Goal: Find specific page/section: Find specific page/section

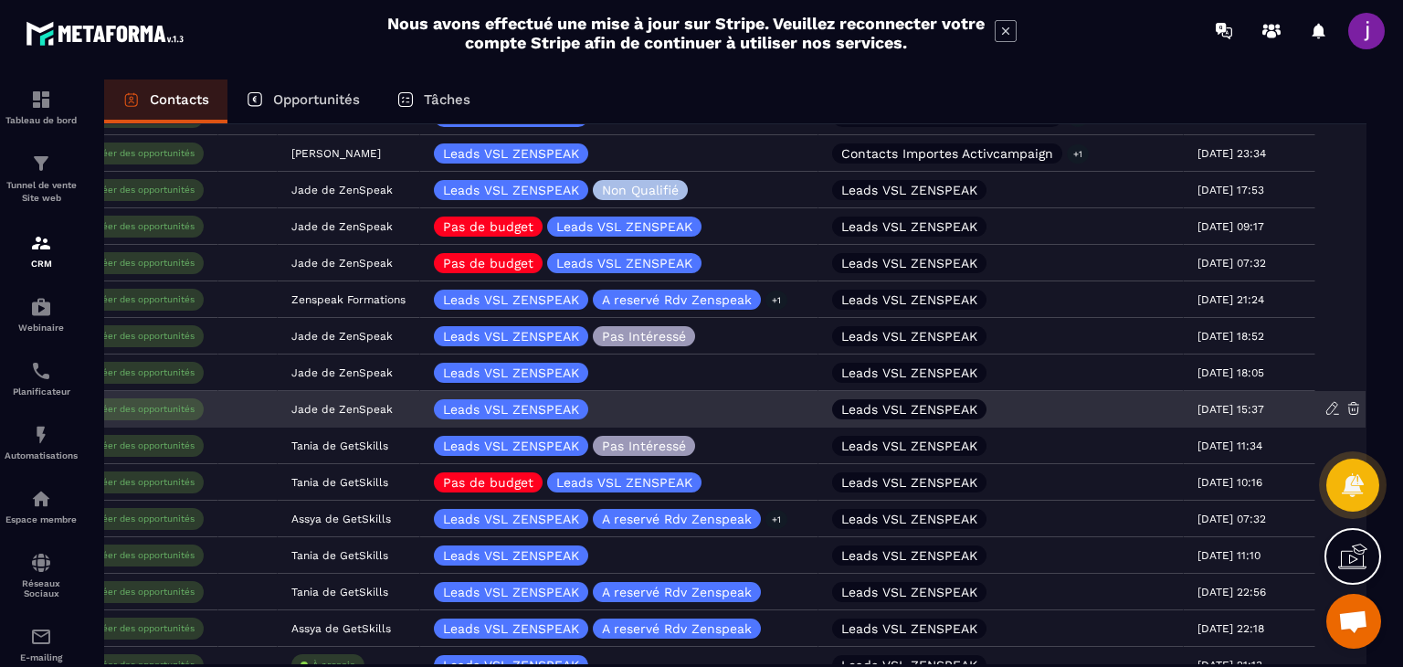
scroll to position [810, 0]
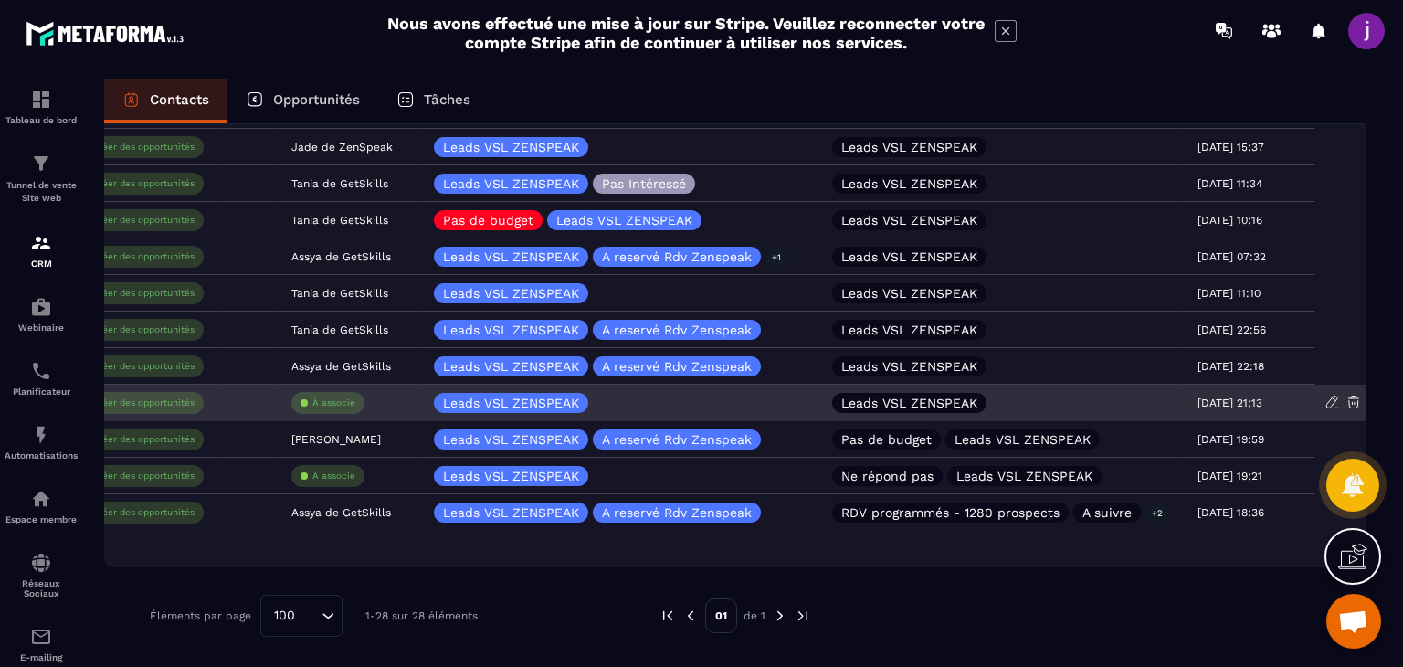
click at [991, 399] on div "Leads VSL ZENSPEAK" at bounding box center [1000, 402] width 365 height 37
click at [1327, 402] on icon at bounding box center [1331, 401] width 11 height 12
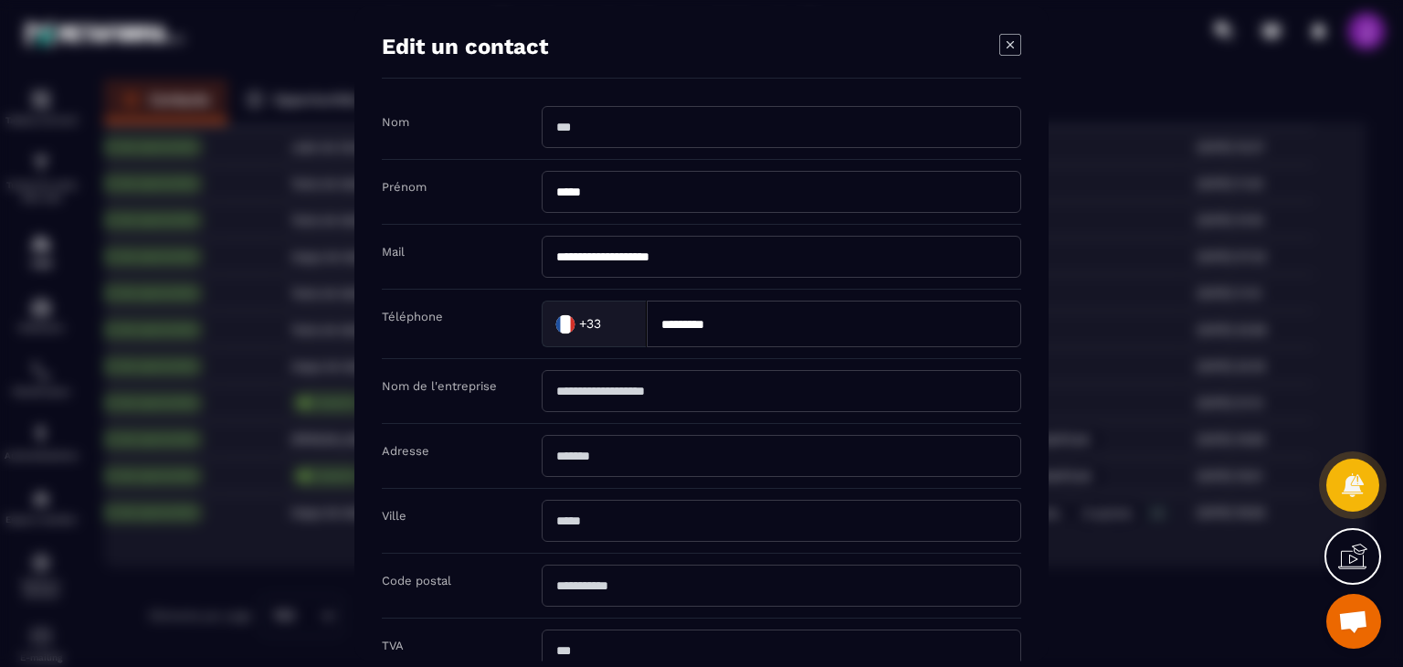
scroll to position [0, 0]
click at [1006, 36] on icon "Modal window" at bounding box center [1010, 45] width 22 height 22
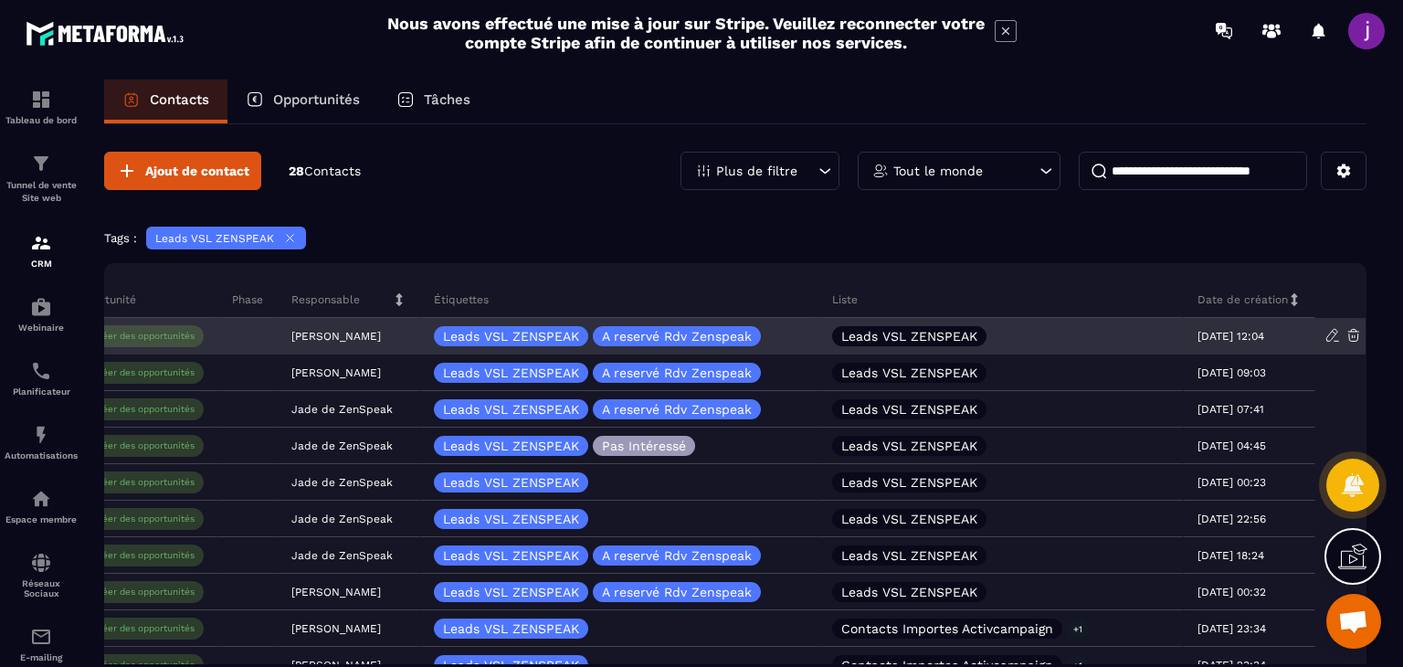
click at [962, 333] on p "Leads VSL ZENSPEAK" at bounding box center [909, 336] width 136 height 13
click at [869, 326] on div "Leads VSL ZENSPEAK" at bounding box center [909, 336] width 154 height 20
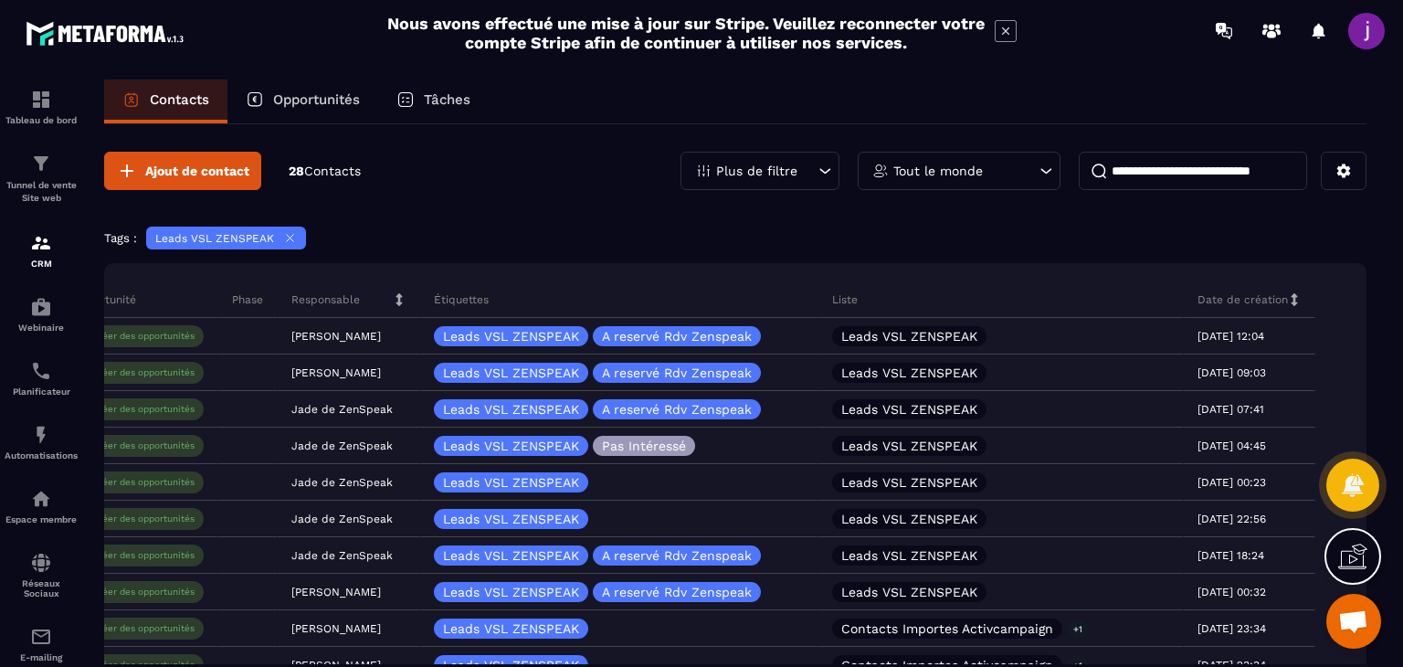
click at [951, 310] on div "Liste" at bounding box center [1000, 299] width 365 height 37
